Goal: Task Accomplishment & Management: Use online tool/utility

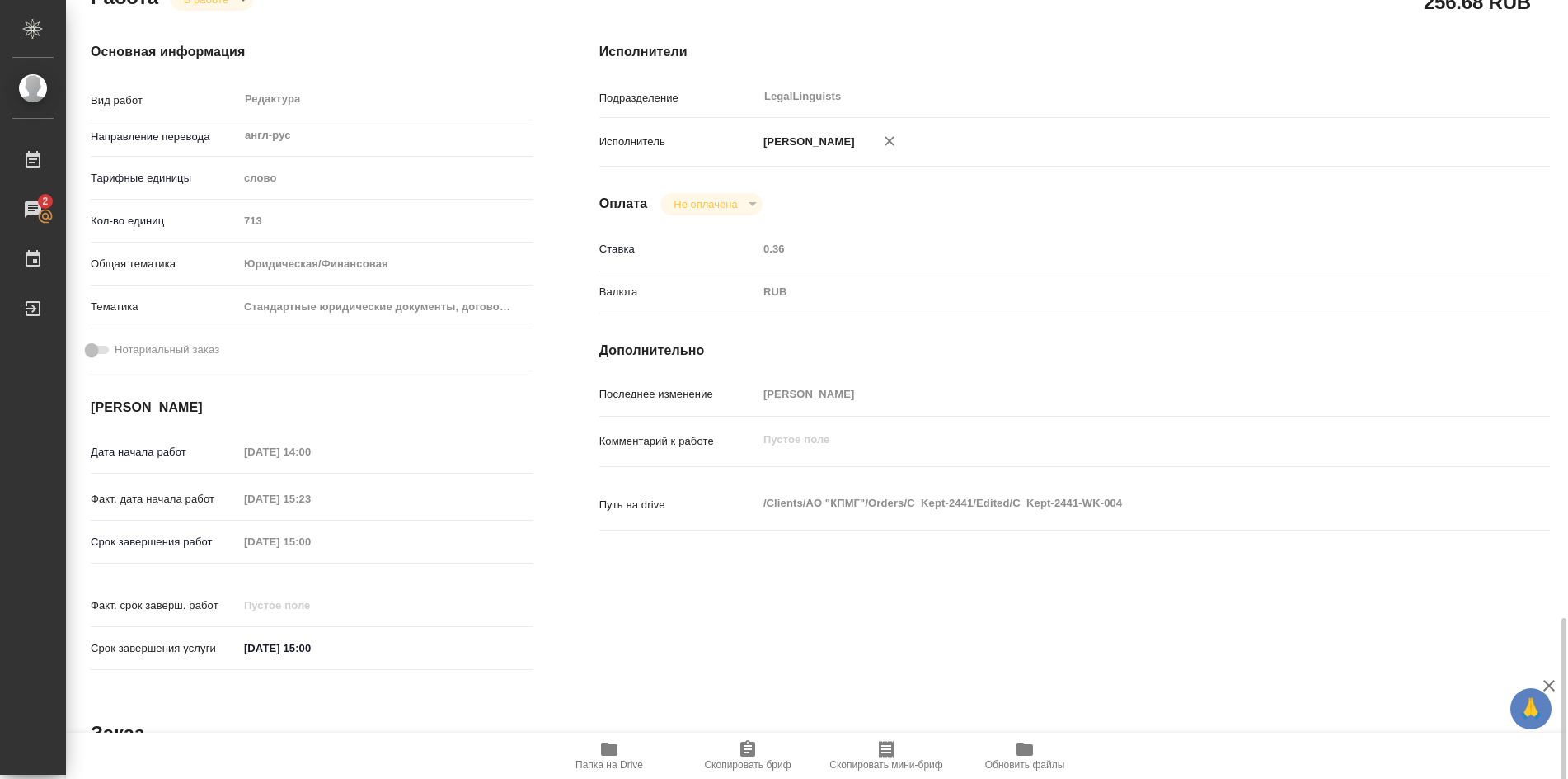
scroll to position [94, 0]
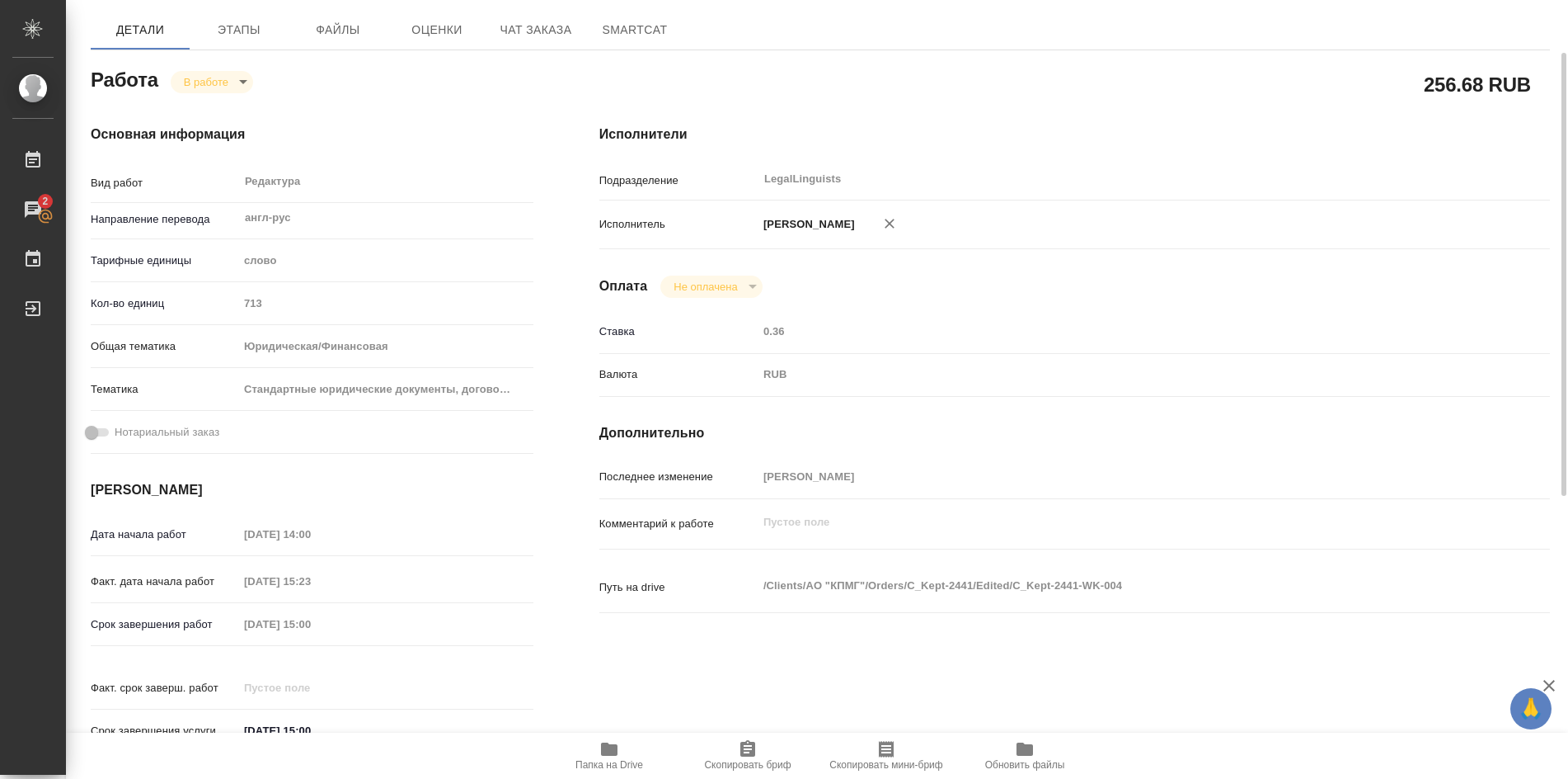
click at [243, 90] on body "🙏 .cls-1 fill:#fff; AWATERA [PERSON_NAME] Работы 2 Чаты График Выйти C_Kept-244…" at bounding box center [784, 390] width 1568 height 779
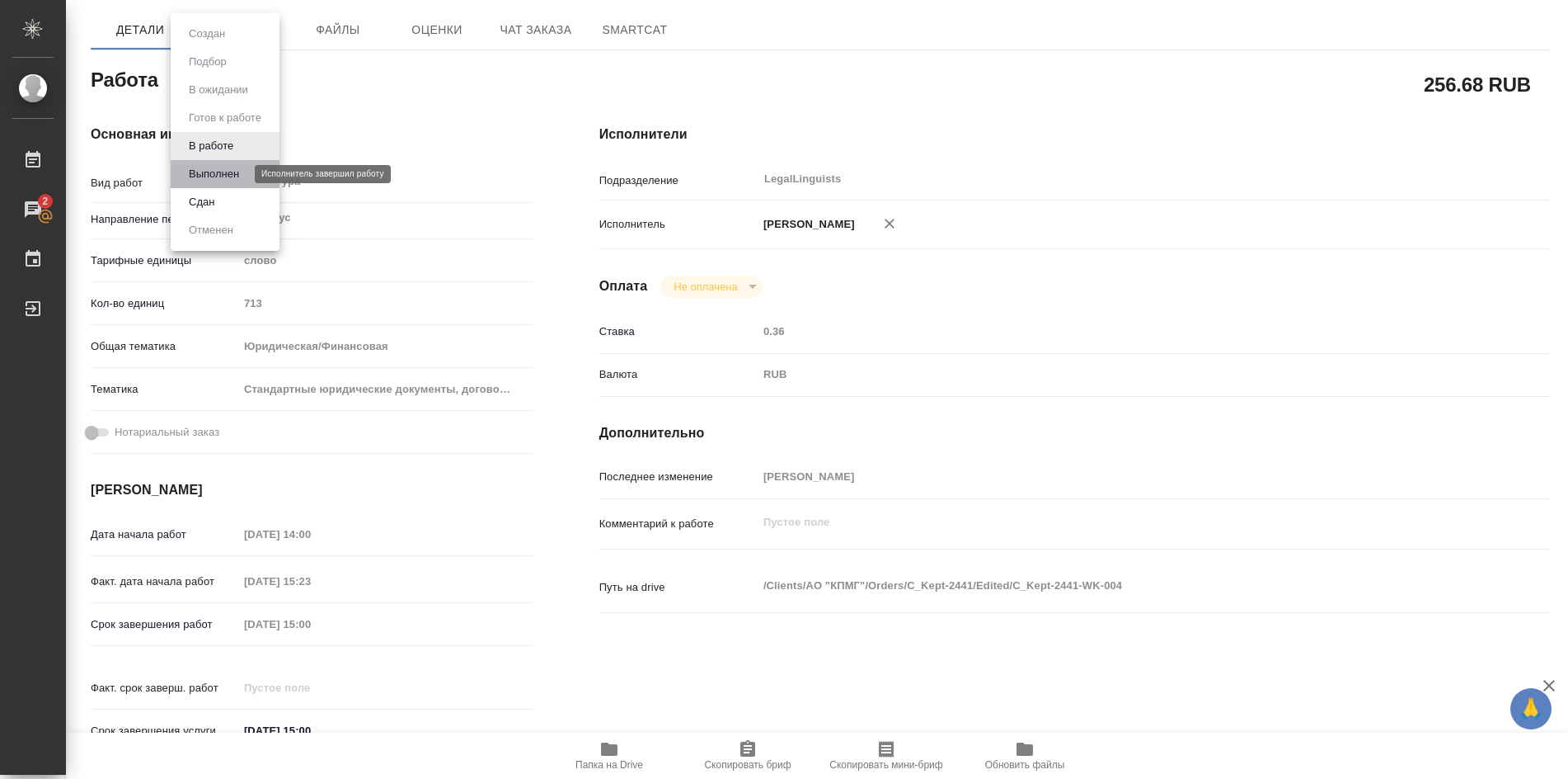
click at [216, 172] on button "Выполнен" at bounding box center [214, 173] width 60 height 18
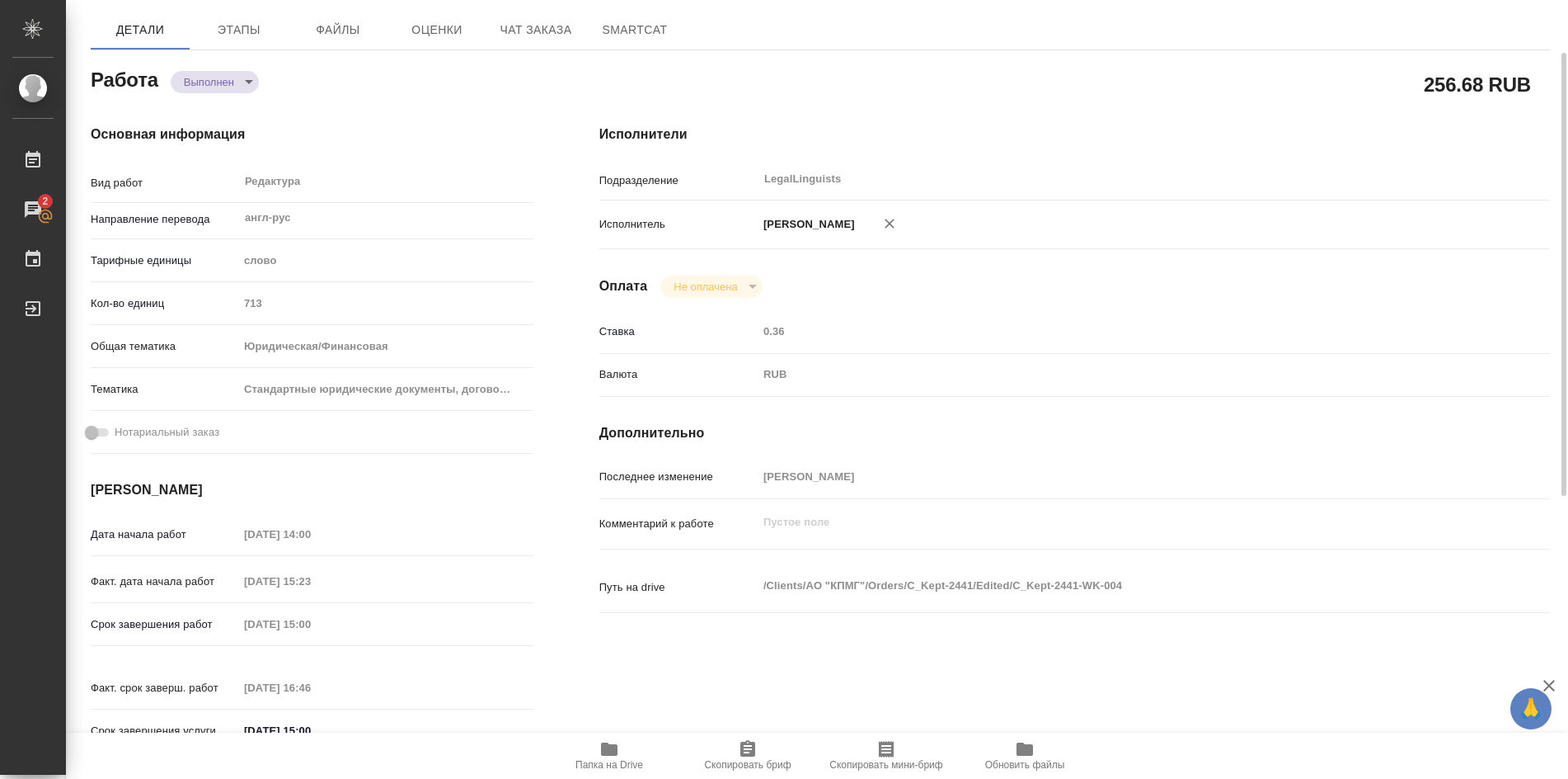
type textarea "x"
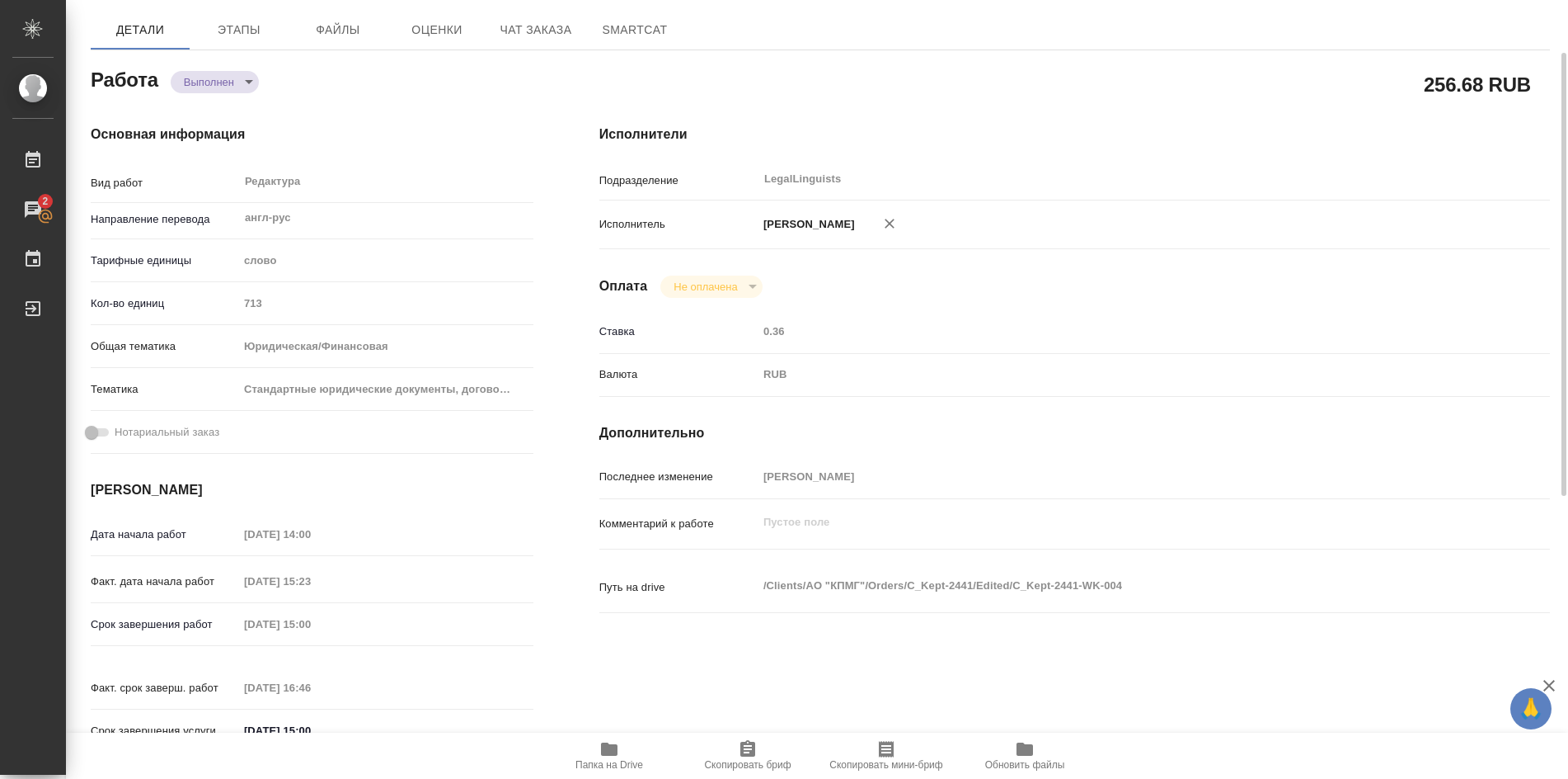
type textarea "x"
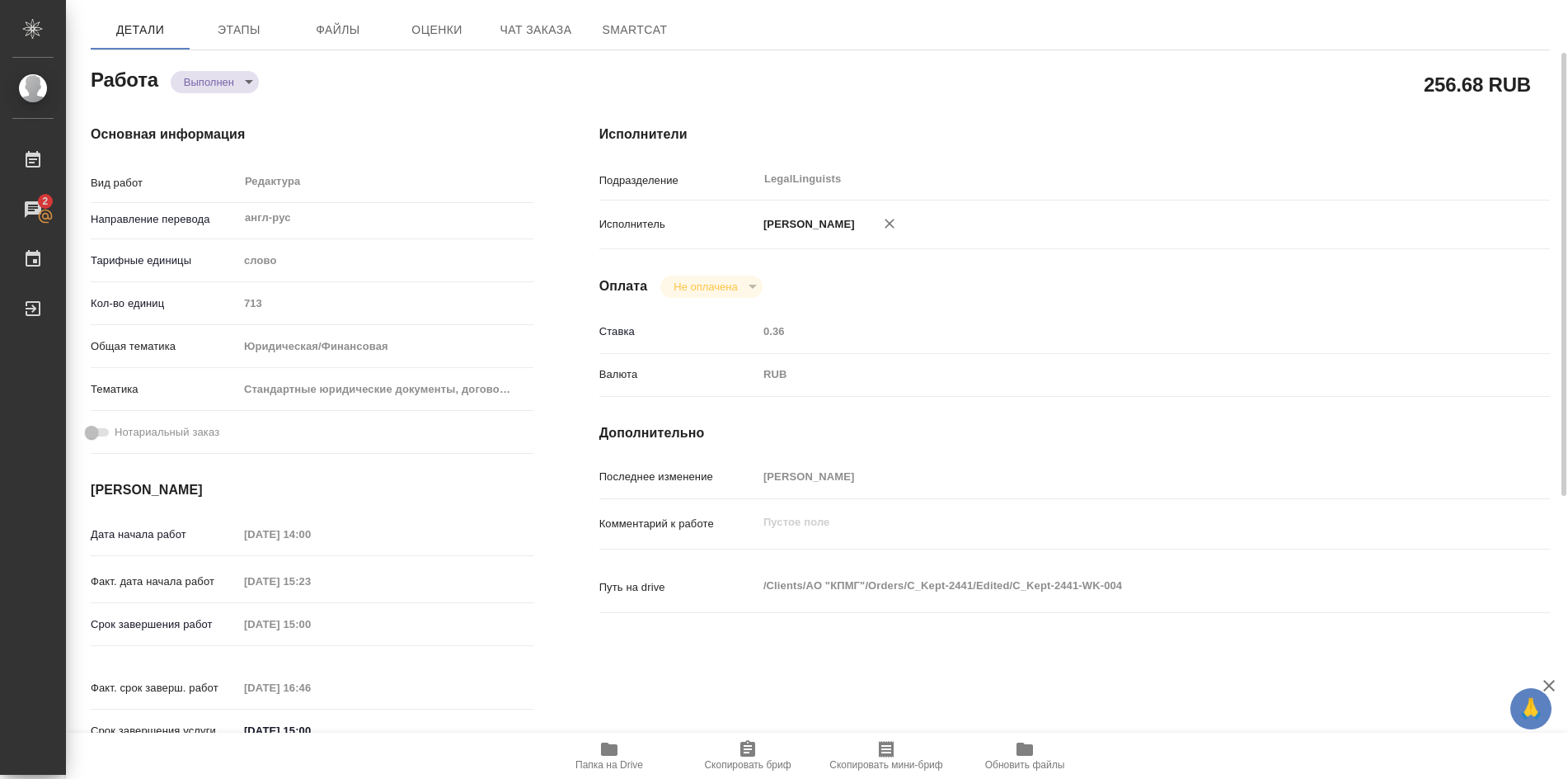
type textarea "x"
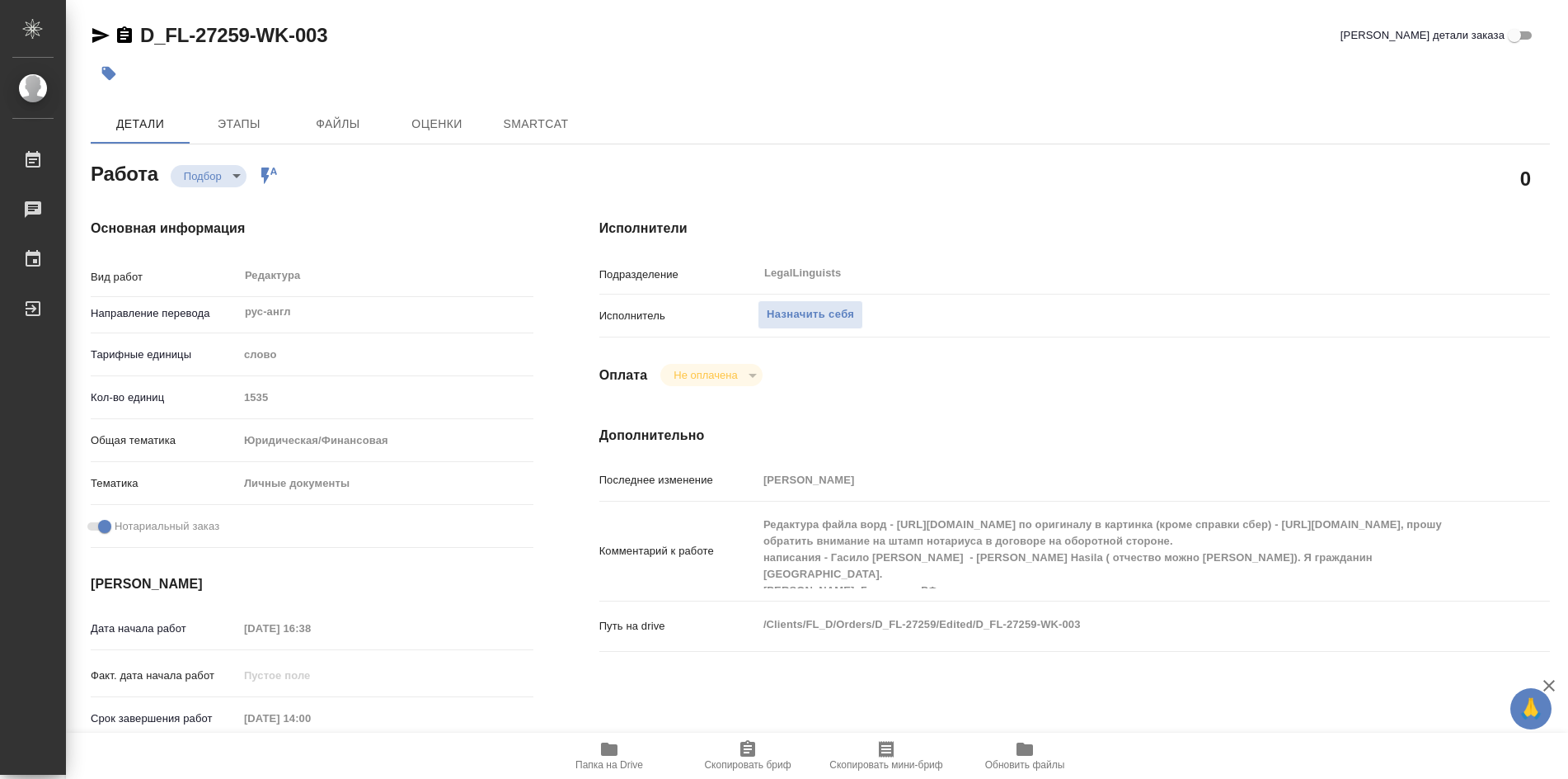
type textarea "x"
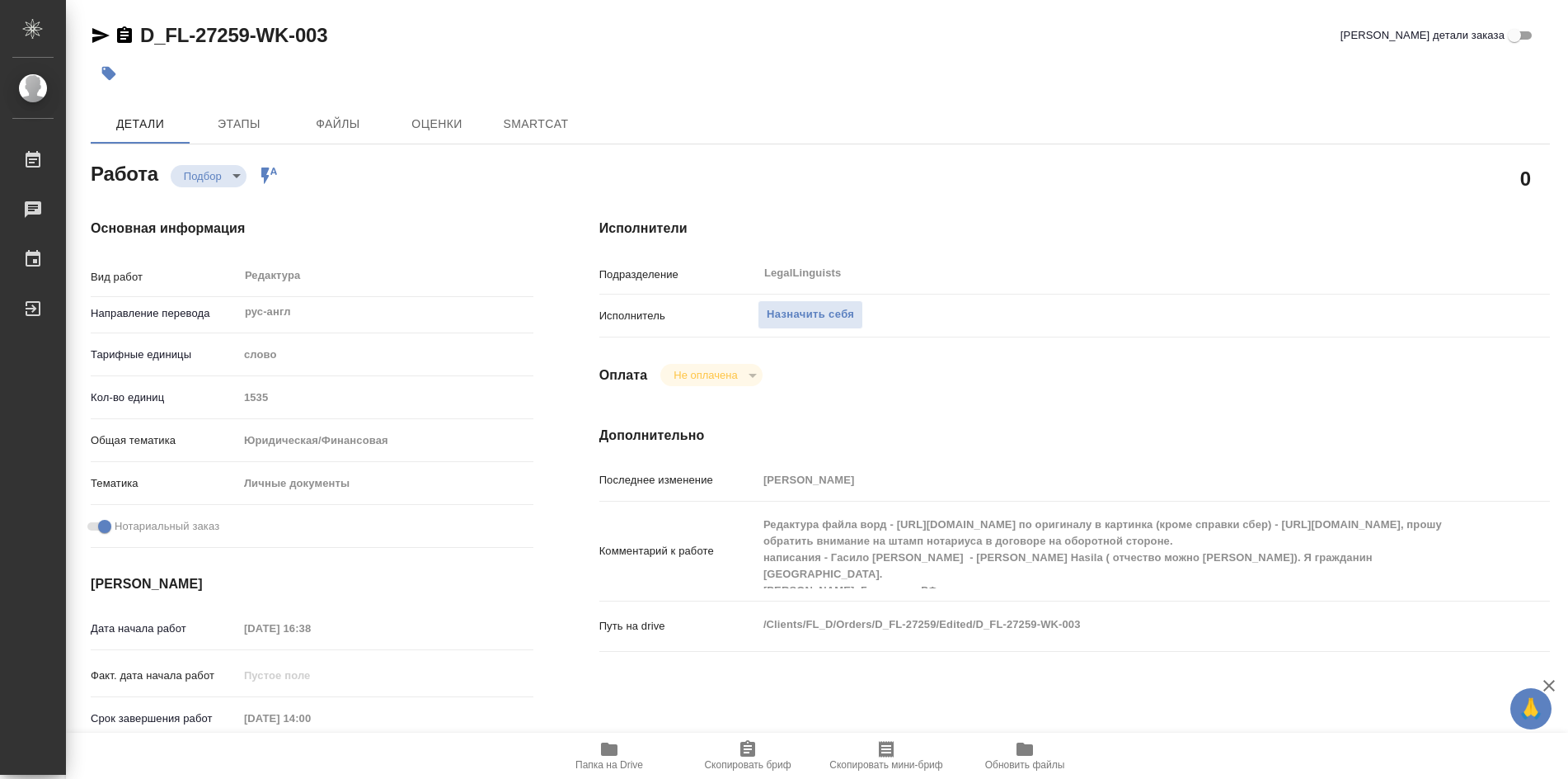
type textarea "x"
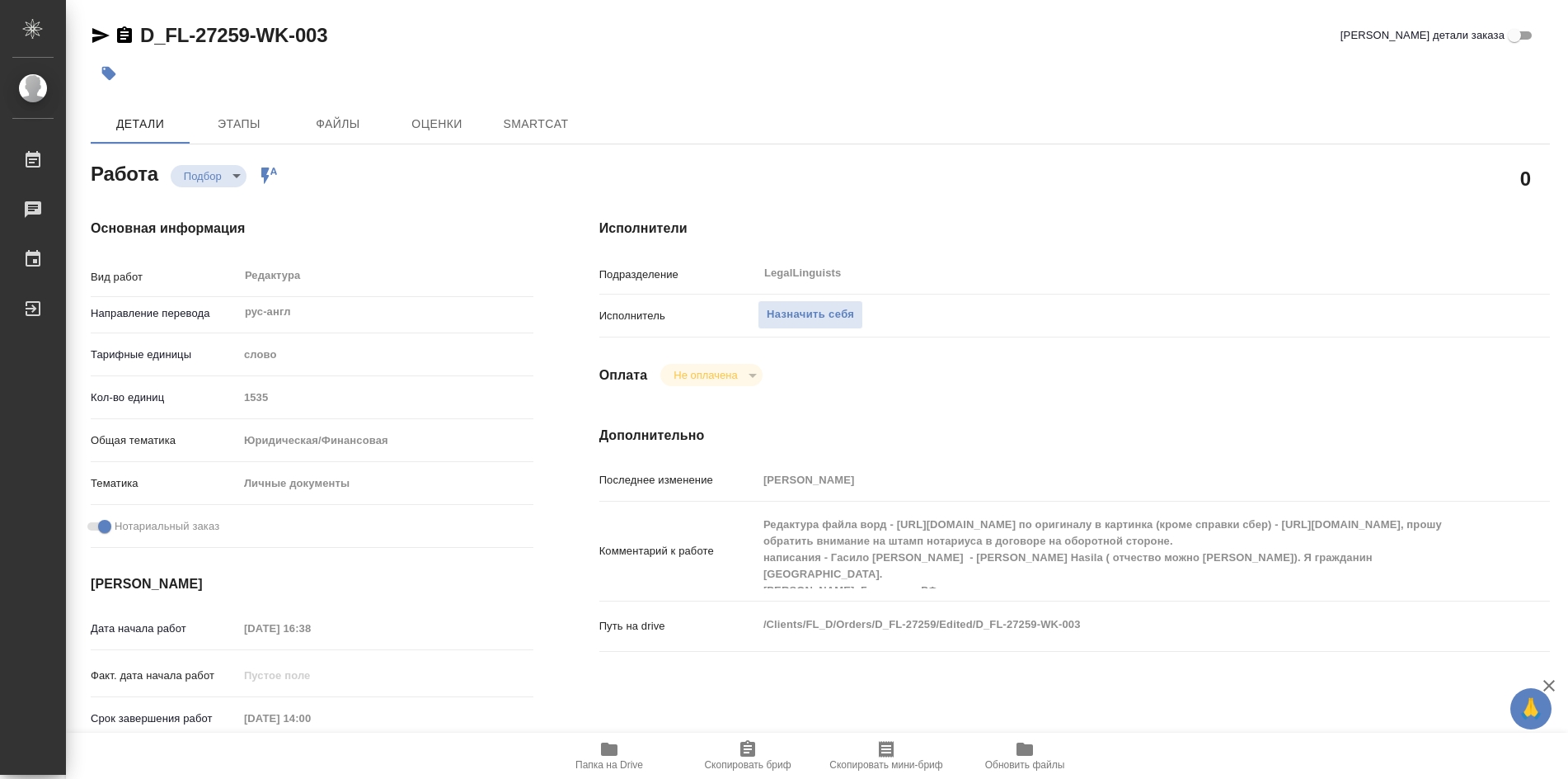
type textarea "x"
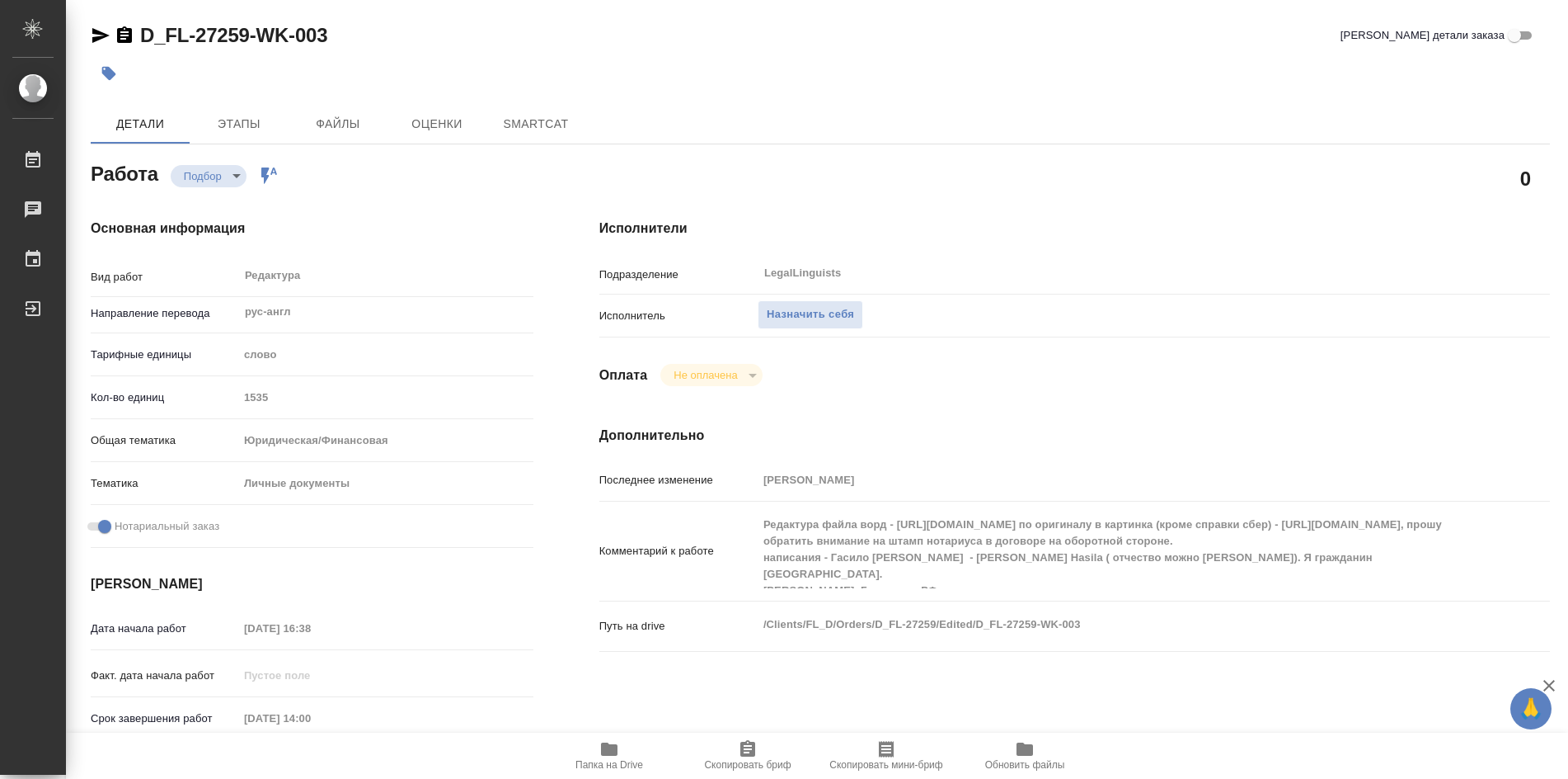
type textarea "x"
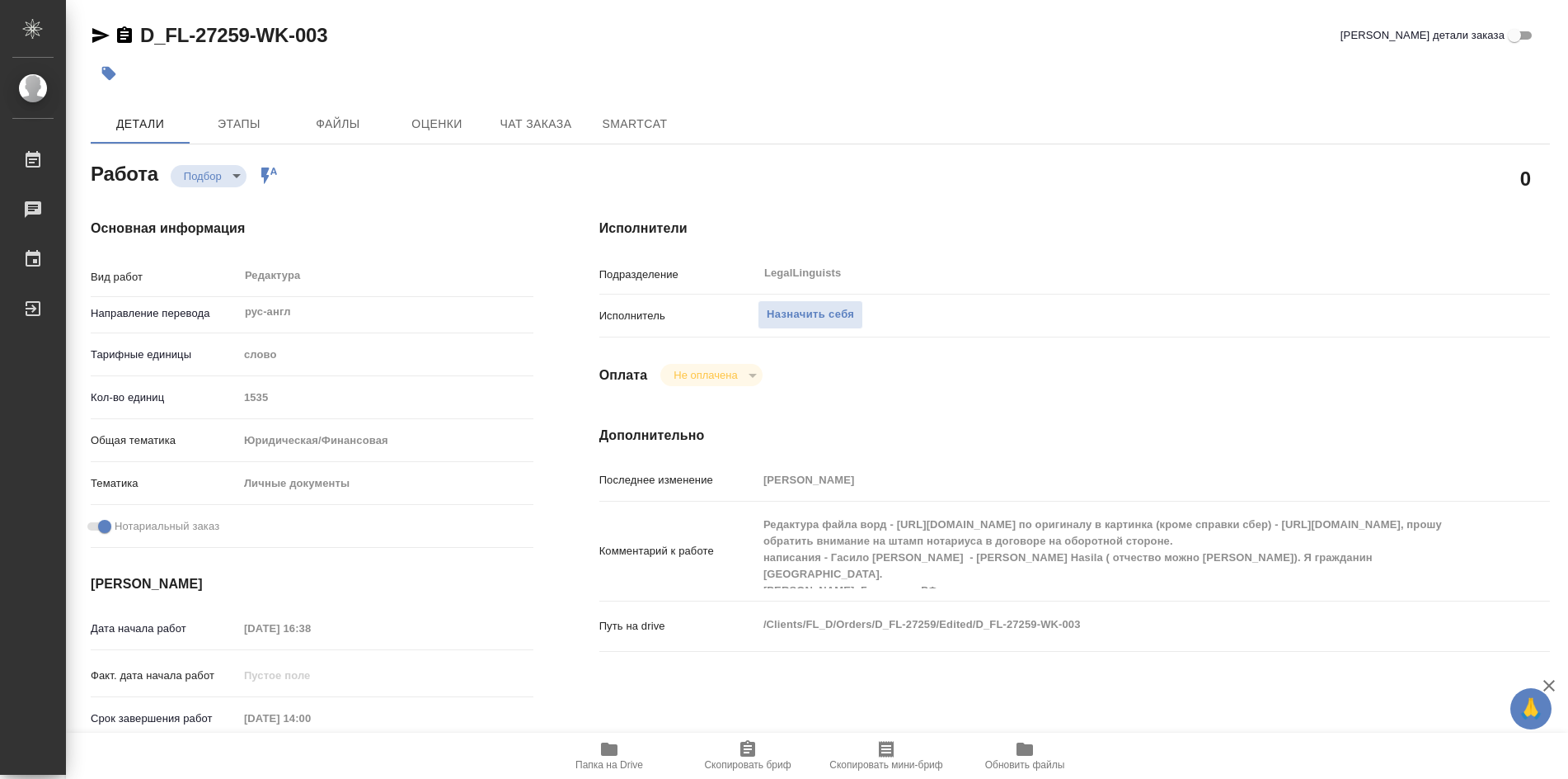
type textarea "x"
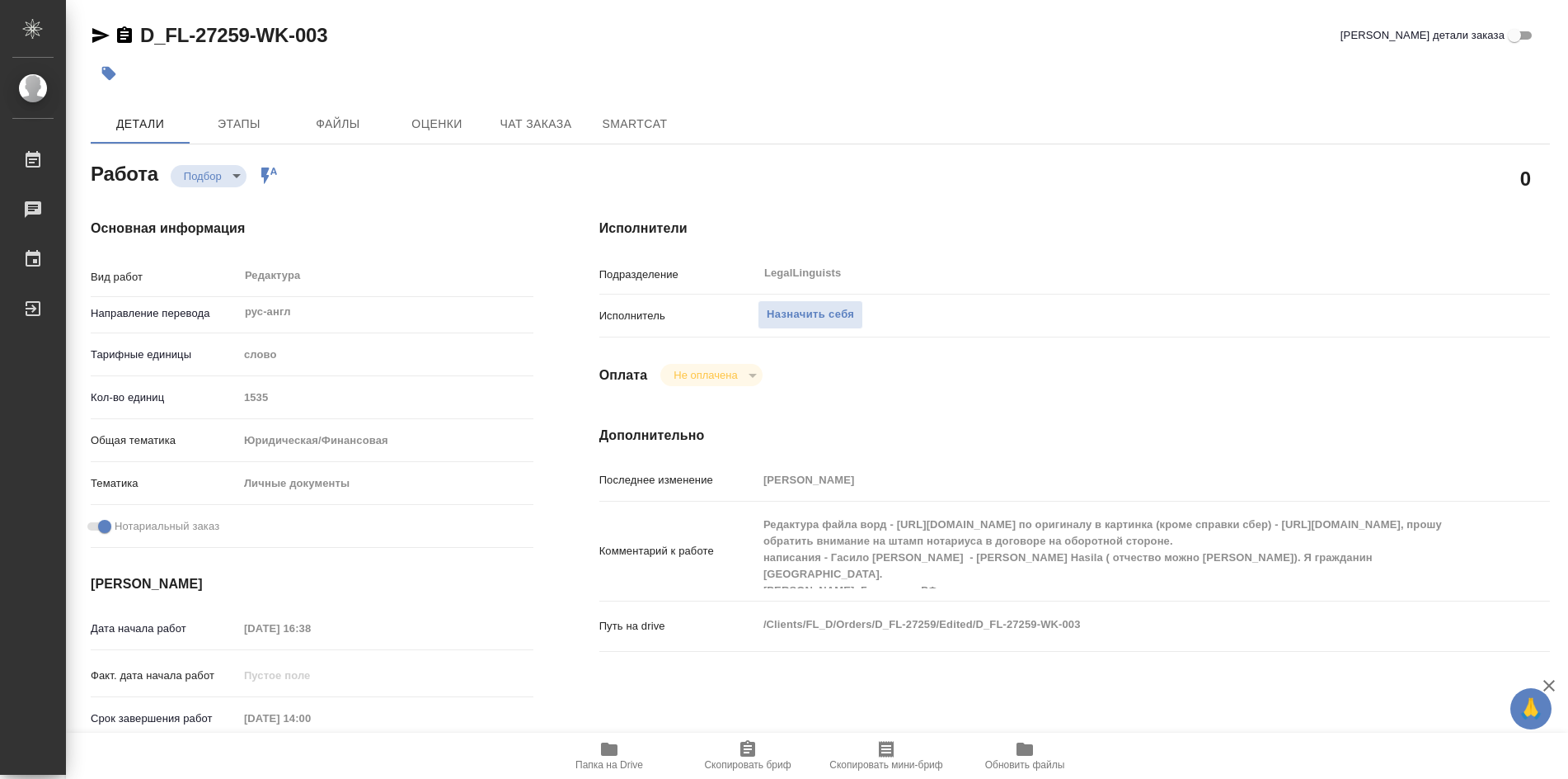
type textarea "x"
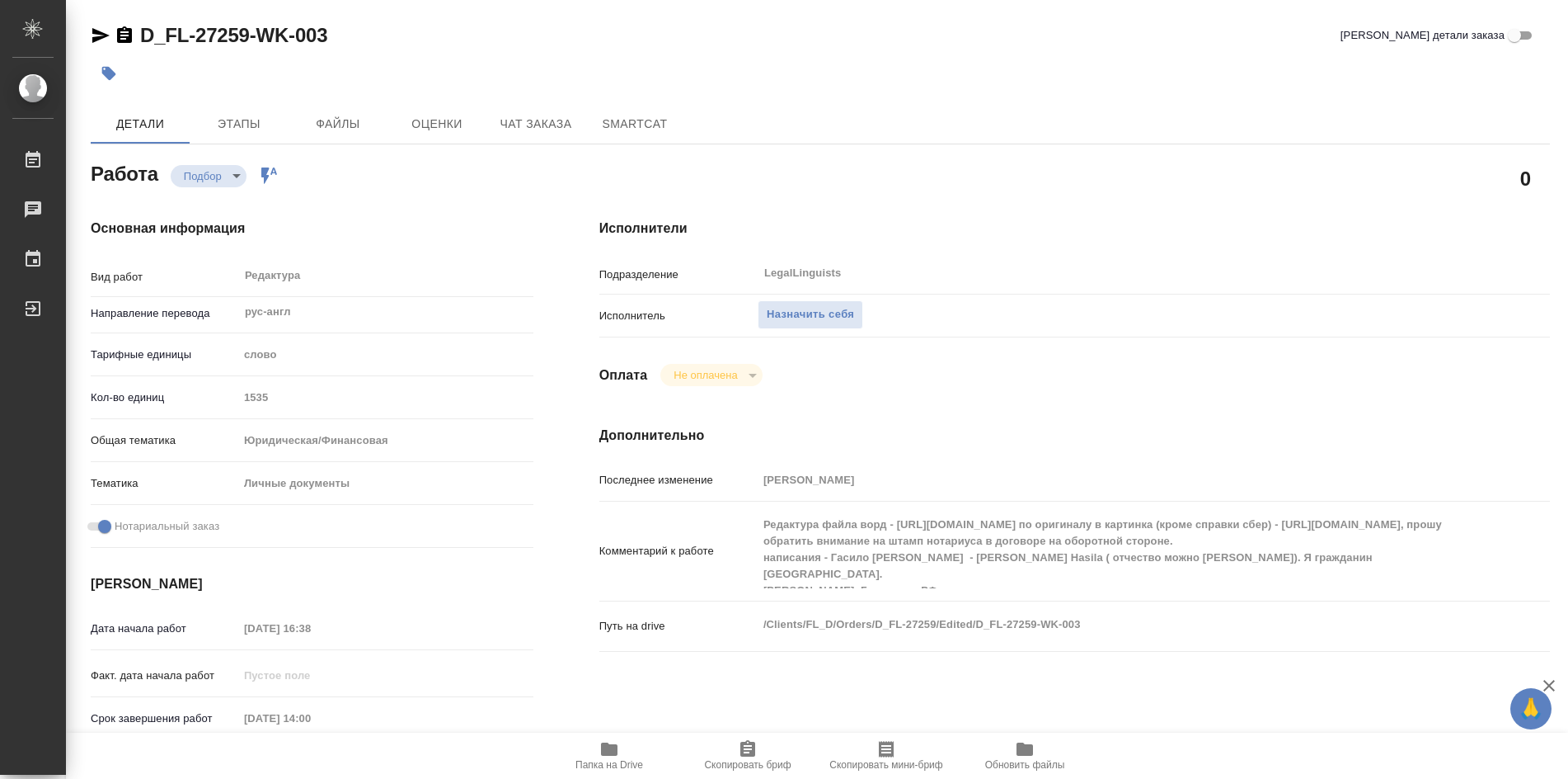
type textarea "x"
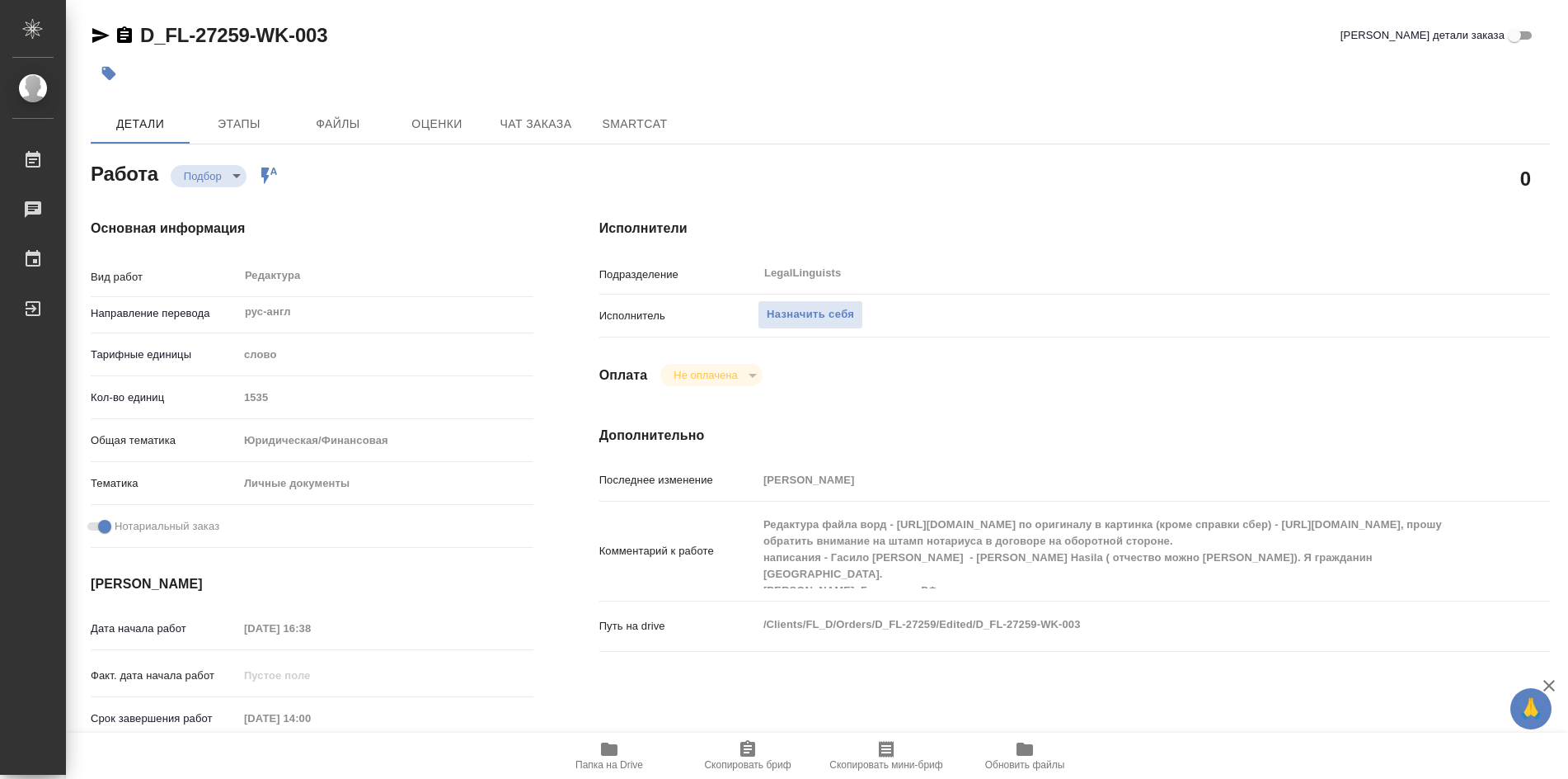
type textarea "x"
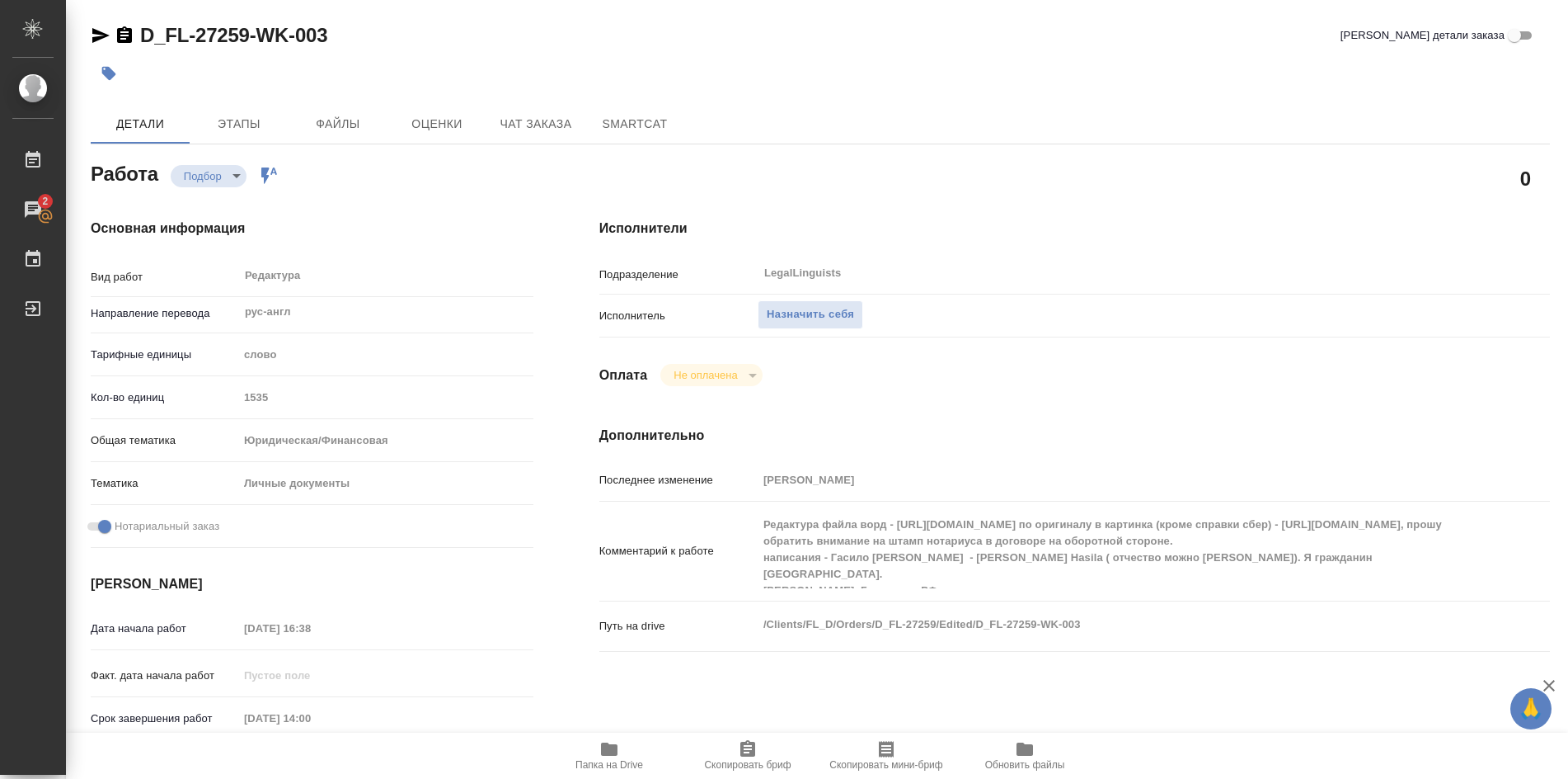
click at [617, 755] on icon "button" at bounding box center [609, 749] width 16 height 14
type textarea "x"
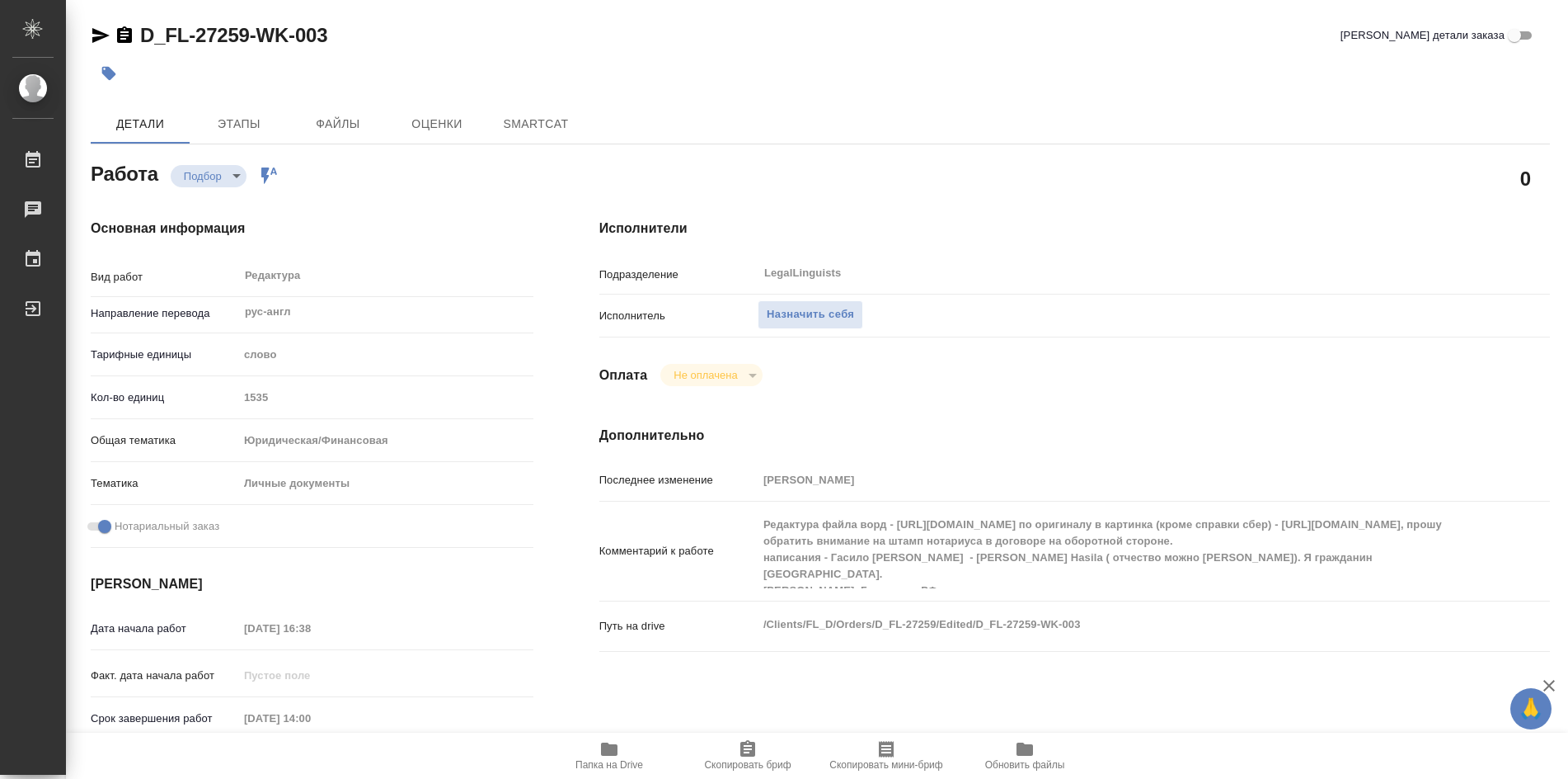
type textarea "x"
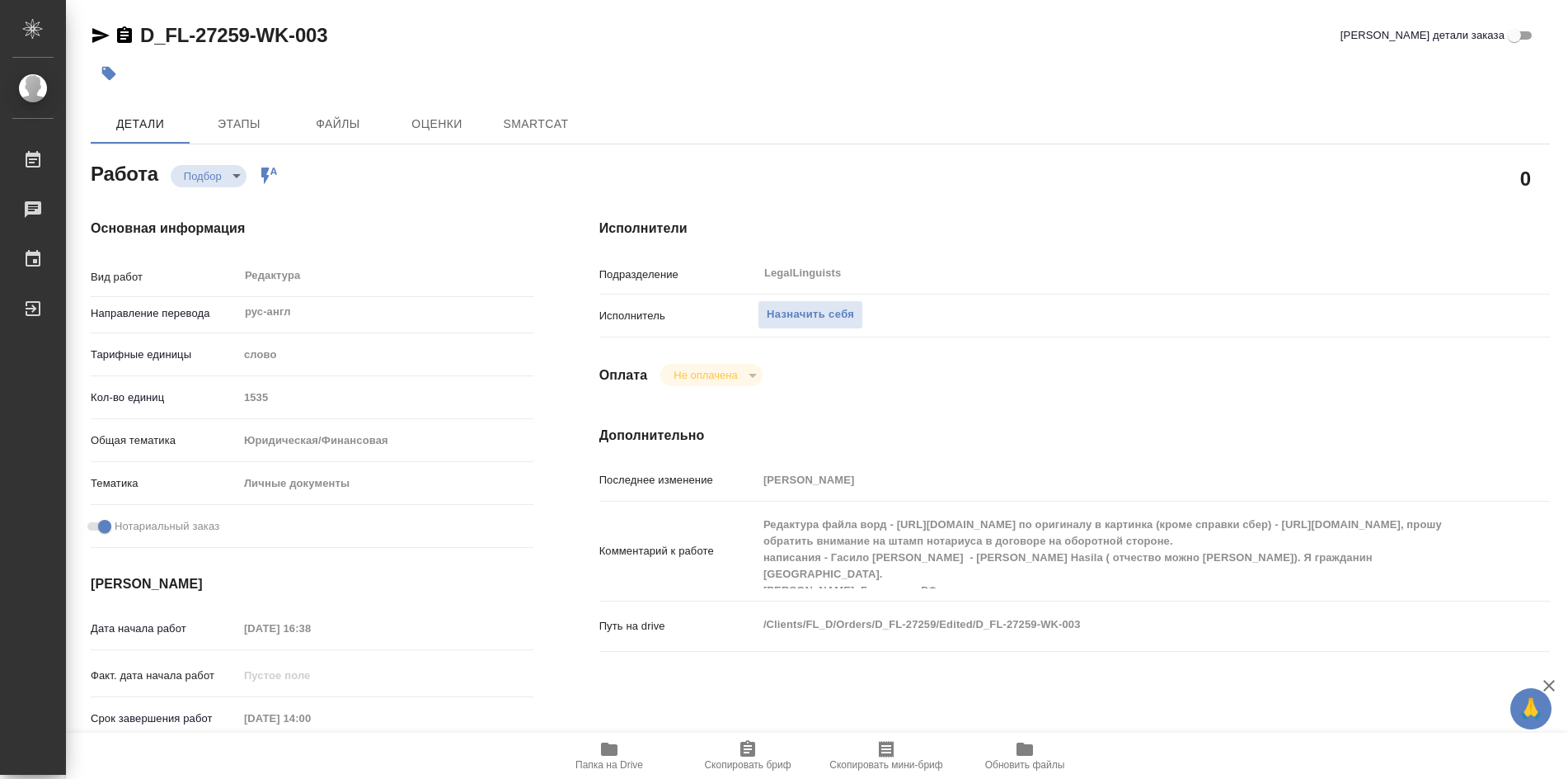
type textarea "x"
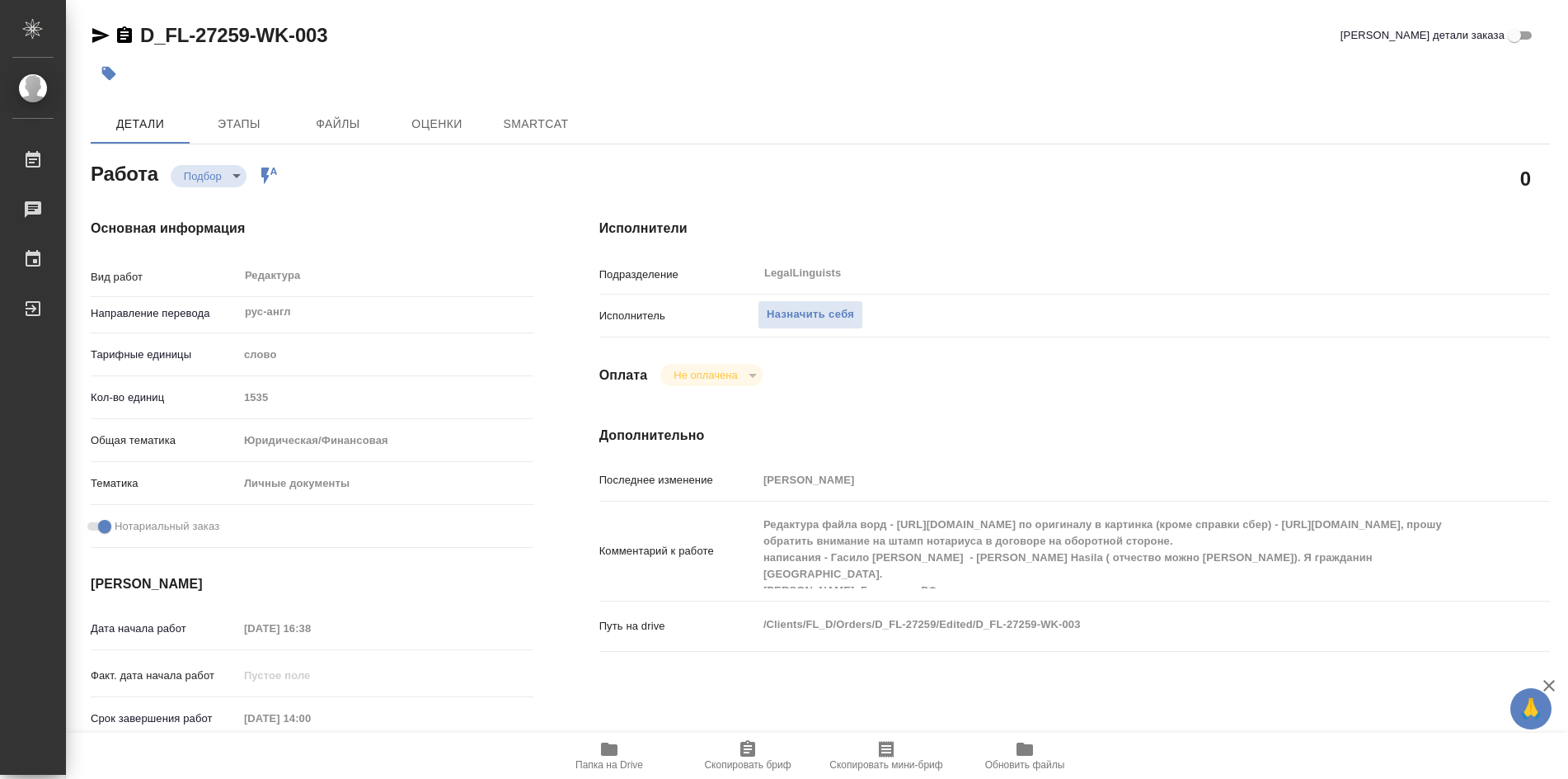
type textarea "x"
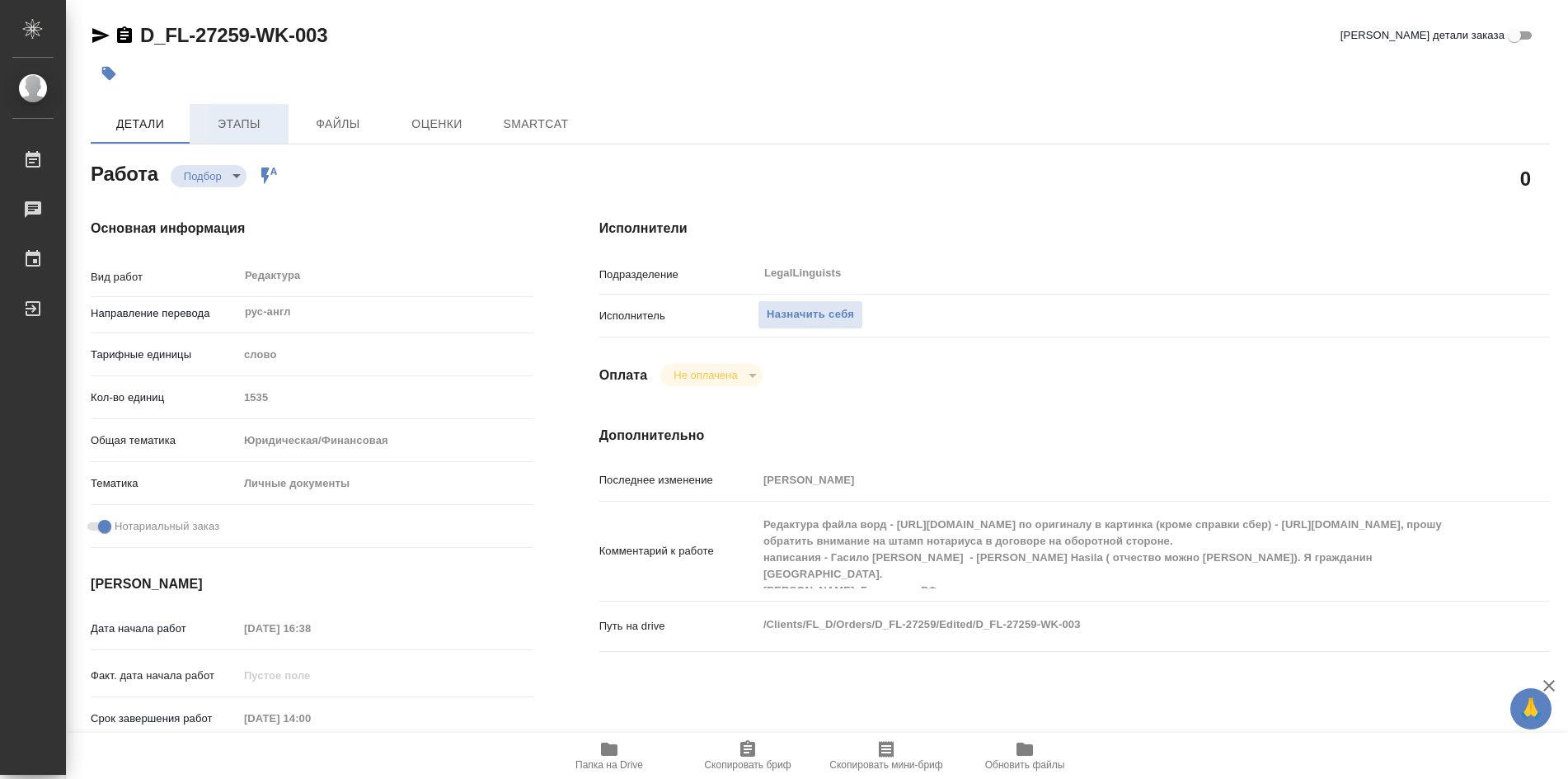
type textarea "x"
click at [253, 126] on span "Этапы" at bounding box center [239, 123] width 79 height 20
type textarea "x"
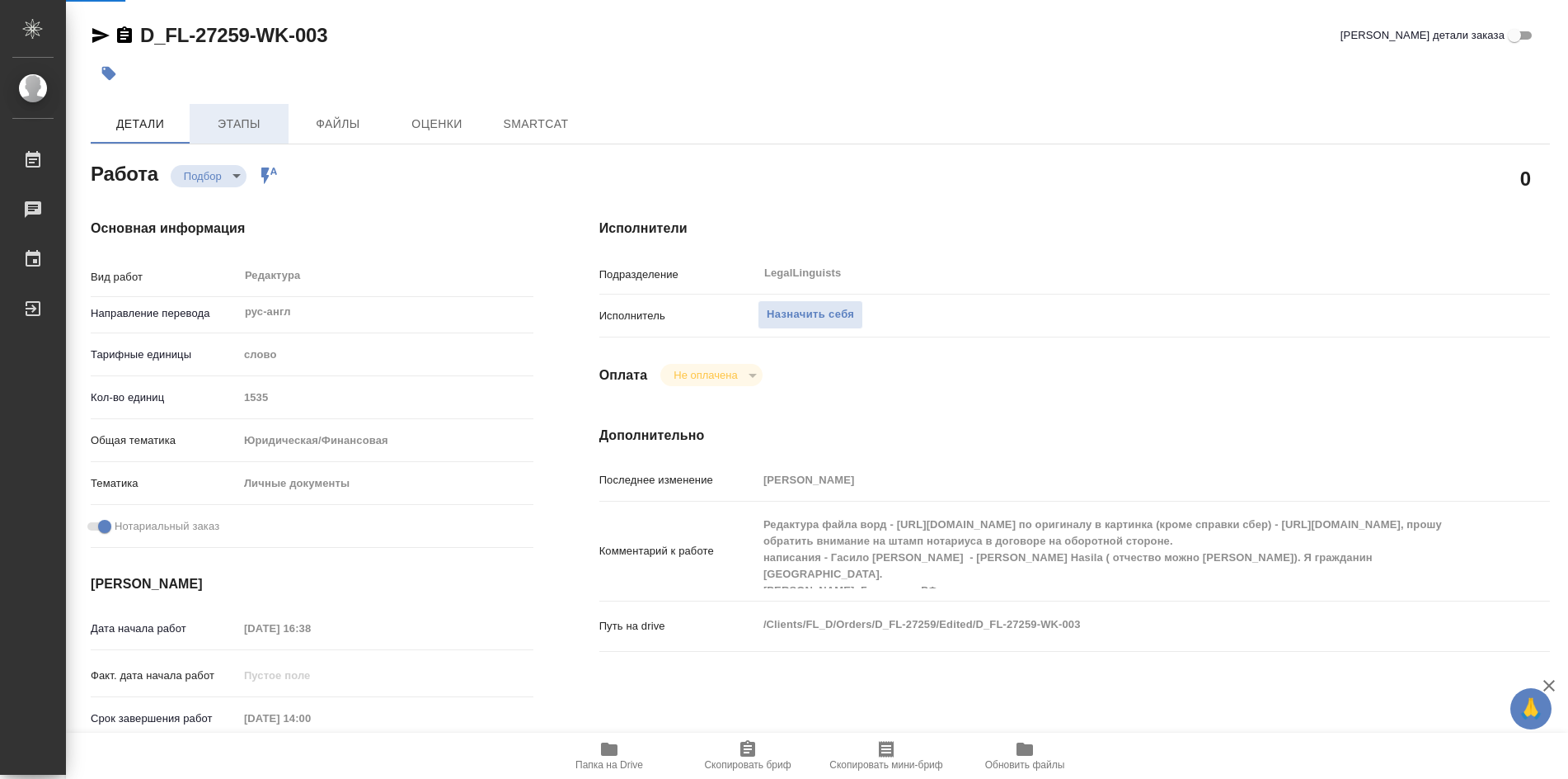
type textarea "x"
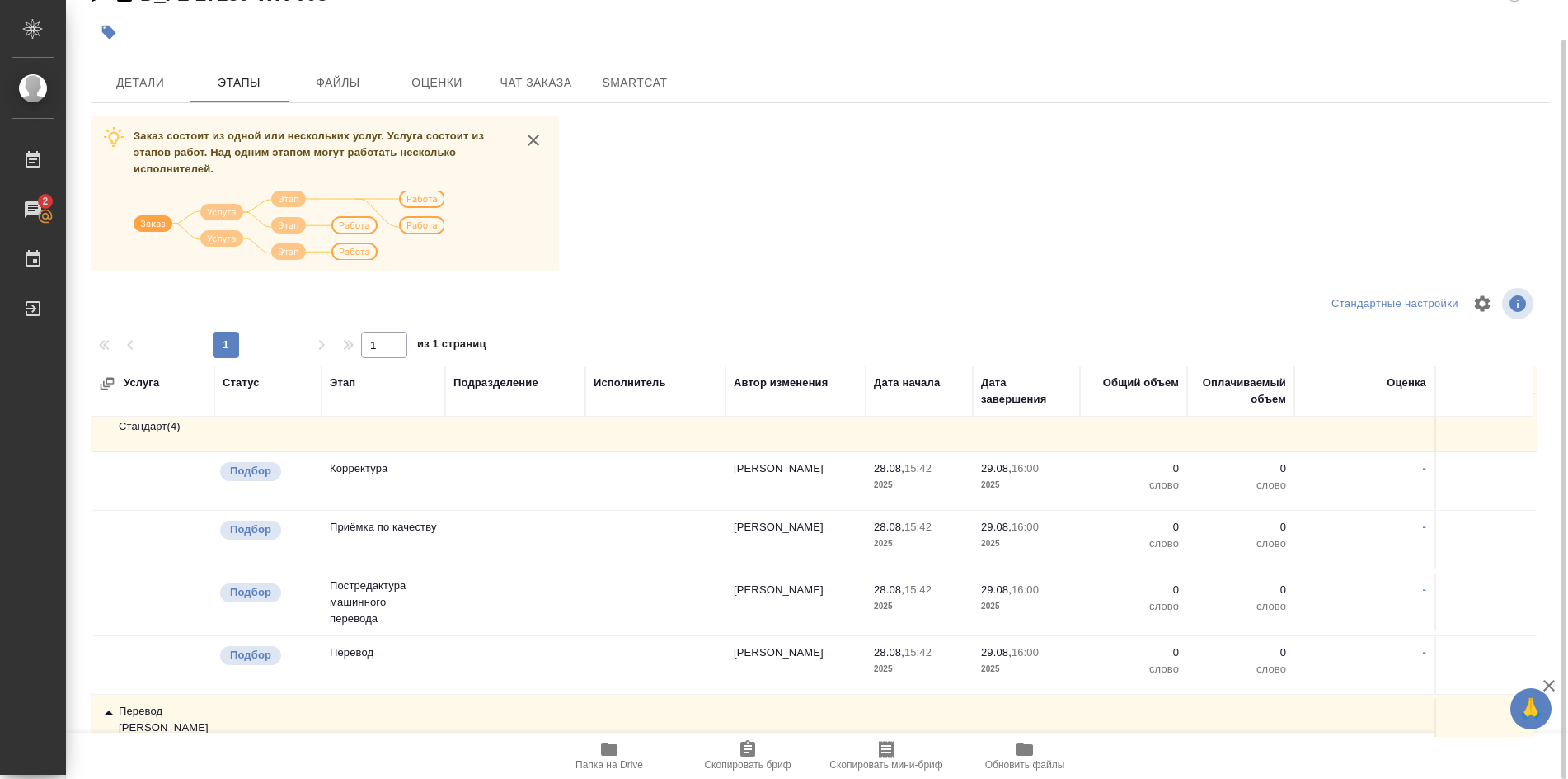
scroll to position [330, 0]
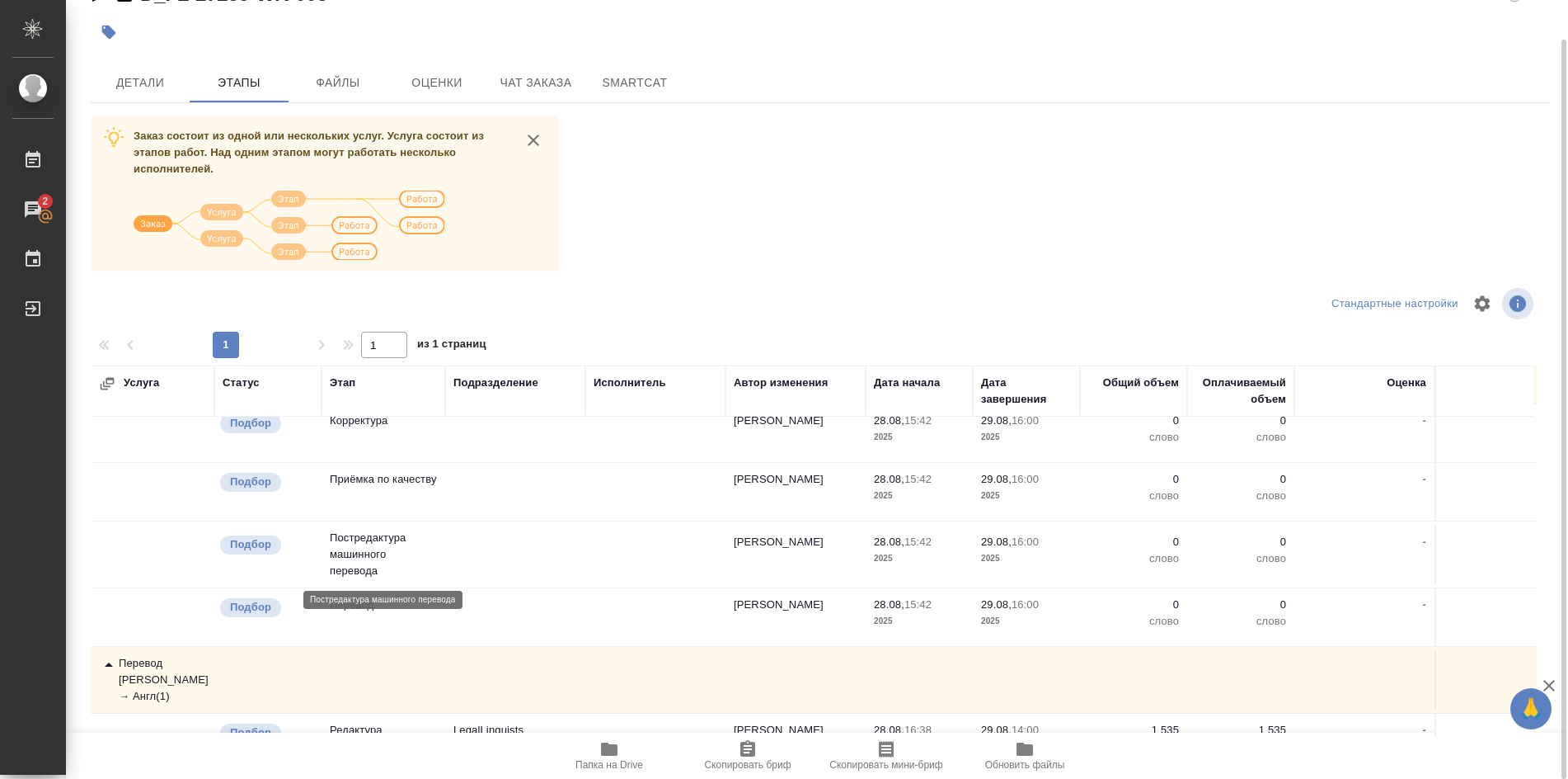
click at [357, 557] on p "Постредактура машинного перевода" at bounding box center [384, 554] width 108 height 49
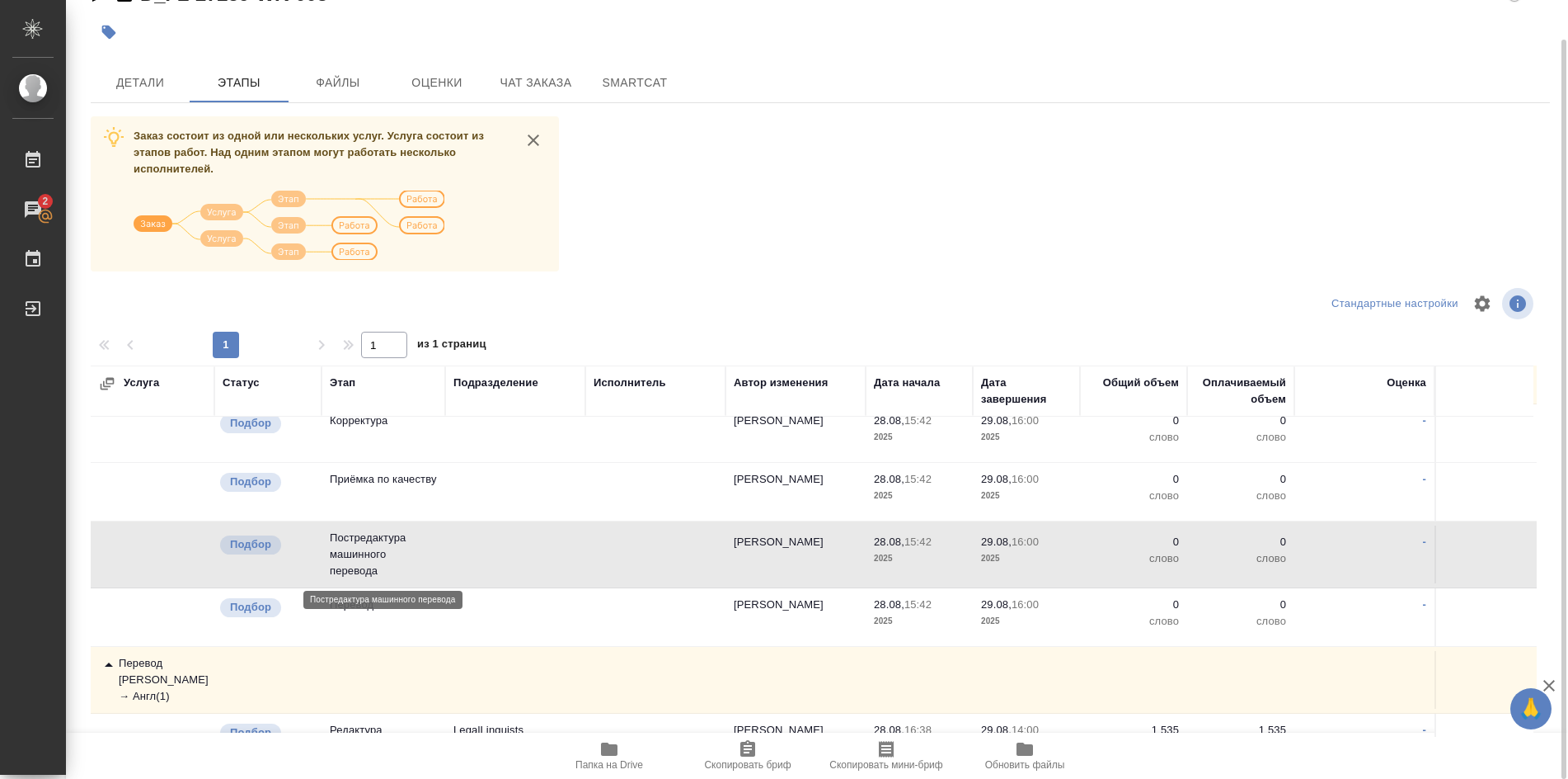
click at [341, 560] on p "Постредактура машинного перевода" at bounding box center [384, 554] width 108 height 49
